Goal: Task Accomplishment & Management: Use online tool/utility

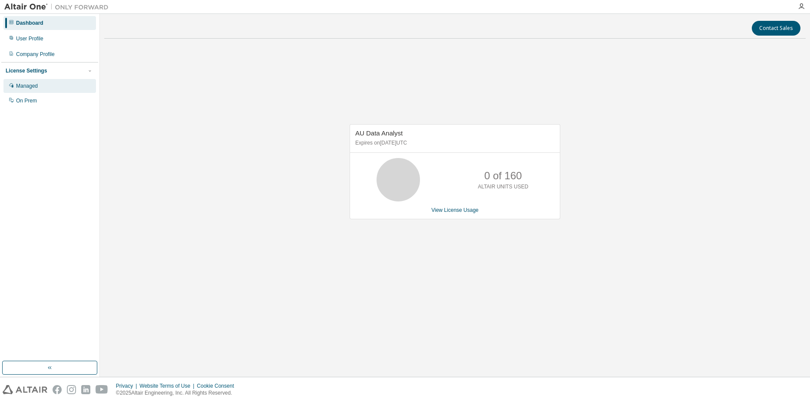
click at [36, 87] on div "Managed" at bounding box center [27, 86] width 22 height 7
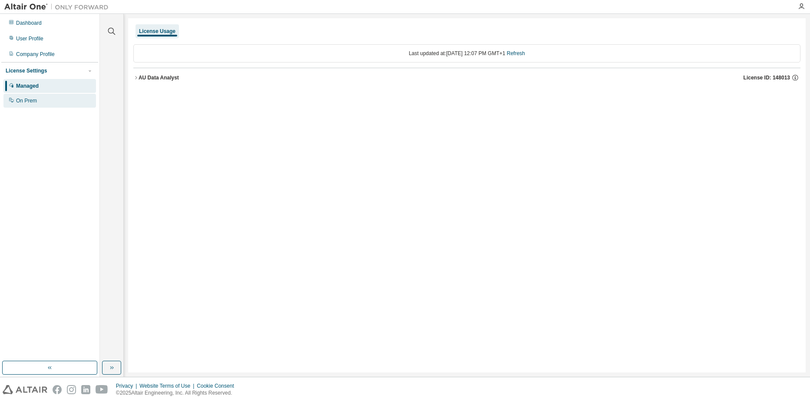
click at [33, 99] on div "On Prem" at bounding box center [26, 100] width 21 height 7
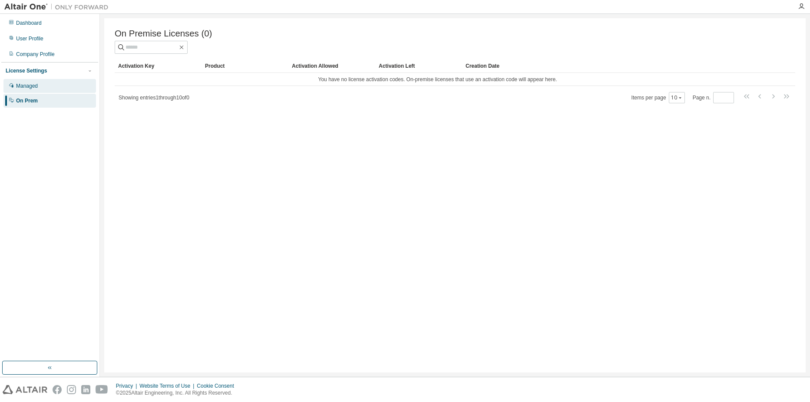
click at [25, 89] on div "Managed" at bounding box center [49, 86] width 93 height 14
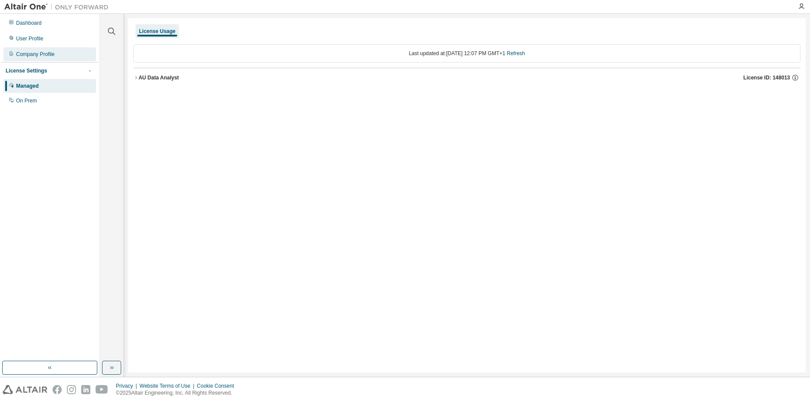
click at [23, 51] on div "Company Profile" at bounding box center [35, 54] width 39 height 7
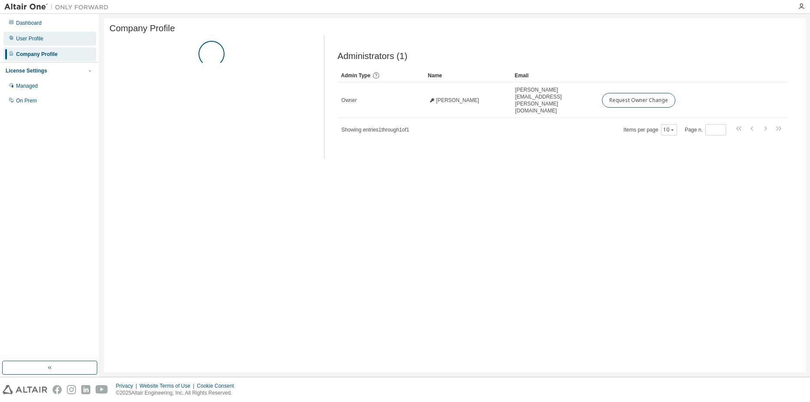
click at [22, 38] on div "User Profile" at bounding box center [29, 38] width 27 height 7
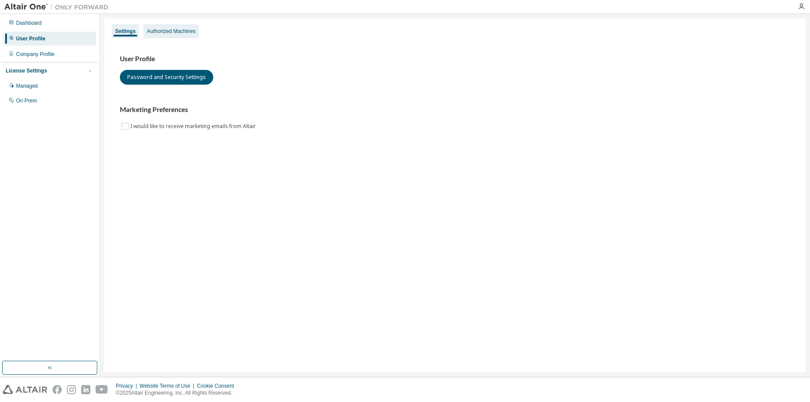
click at [174, 36] on div "Authorized Machines" at bounding box center [171, 31] width 56 height 14
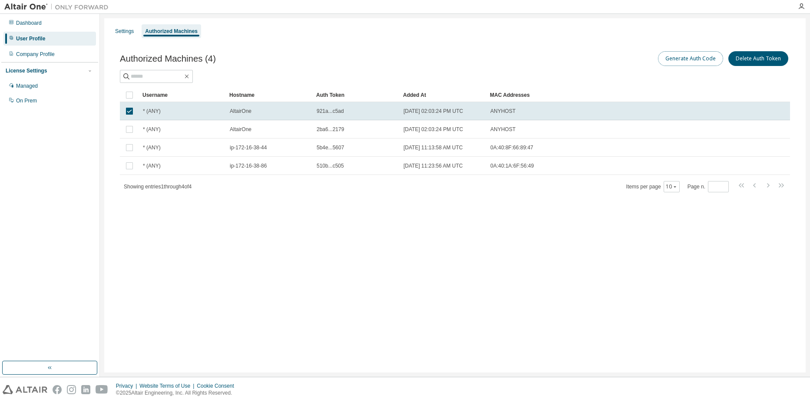
click at [686, 59] on button "Generate Auth Code" at bounding box center [690, 58] width 65 height 15
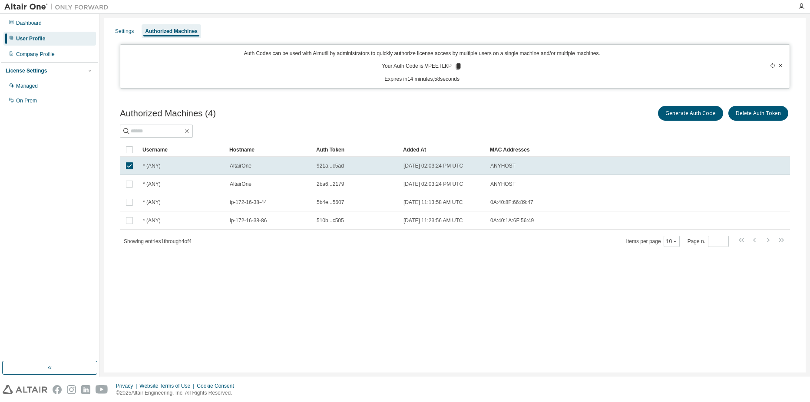
click at [456, 67] on icon at bounding box center [458, 66] width 5 height 6
